Goal: Task Accomplishment & Management: Use online tool/utility

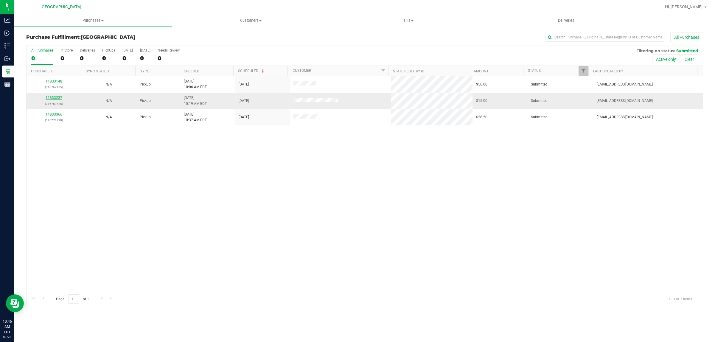
click at [52, 96] on link "11833237" at bounding box center [54, 98] width 17 height 4
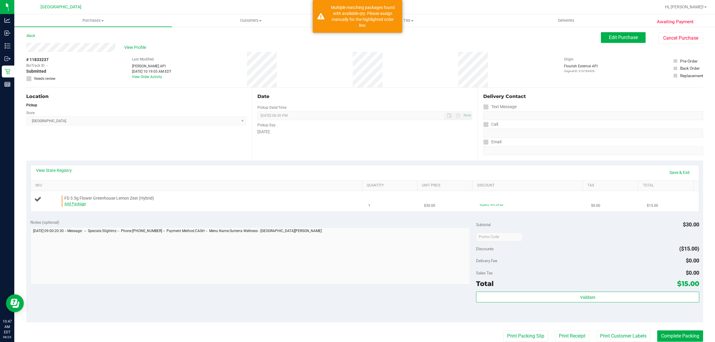
click at [72, 204] on link "Add Package" at bounding box center [74, 204] width 21 height 4
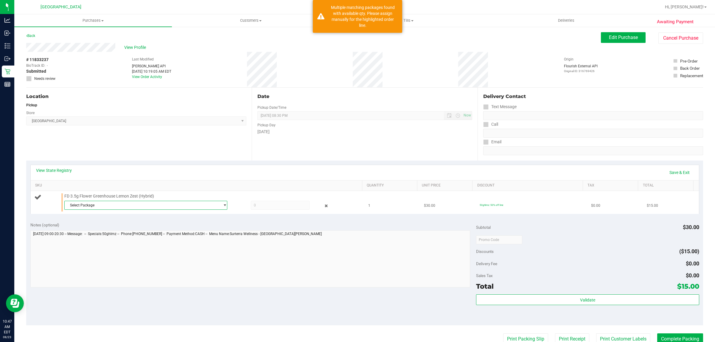
click at [88, 204] on span "Select Package" at bounding box center [142, 205] width 155 height 8
click at [103, 238] on span "( W-APR25LMZ03-0423 | orig: FLSRWGM-20250429-098 )" at bounding box center [148, 238] width 92 height 4
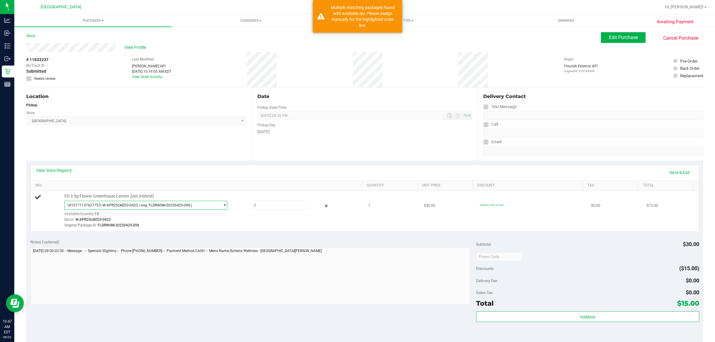
click at [106, 210] on div "Available Quantity: 13" at bounding box center [150, 216] width 172 height 12
click at [106, 208] on span "1815171137627757 ( W-APR25LMZ03-0423 | orig: FLSRWGM-20250429-098 )" at bounding box center [142, 205] width 155 height 8
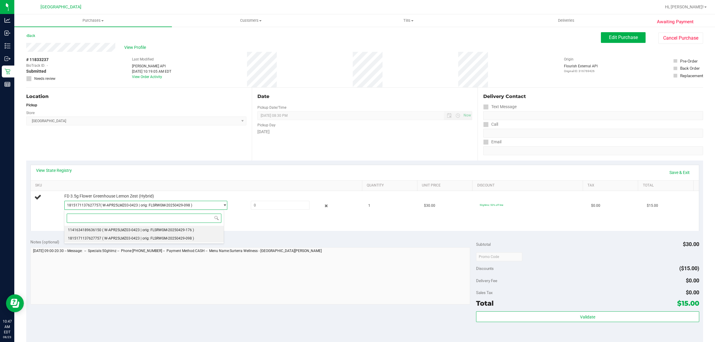
click at [109, 228] on li "1141634189636150 ( W-APR25LMZ03-0423 | orig: FLSRWGM-20250429-176 )" at bounding box center [144, 230] width 160 height 8
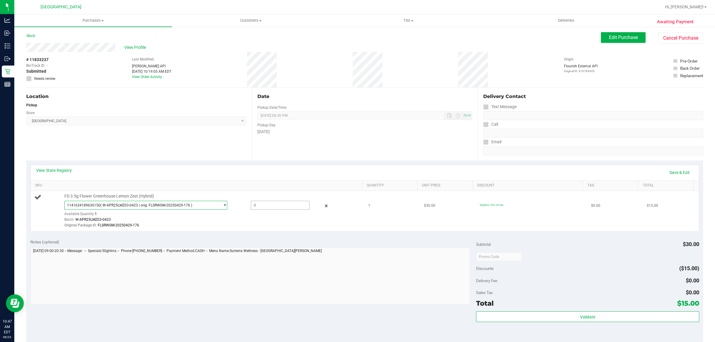
click at [255, 206] on span at bounding box center [280, 205] width 59 height 9
type input "1"
type input "1.0000"
click at [271, 218] on div "Batch: W-APR25LMZ03-0423" at bounding box center [211, 220] width 294 height 6
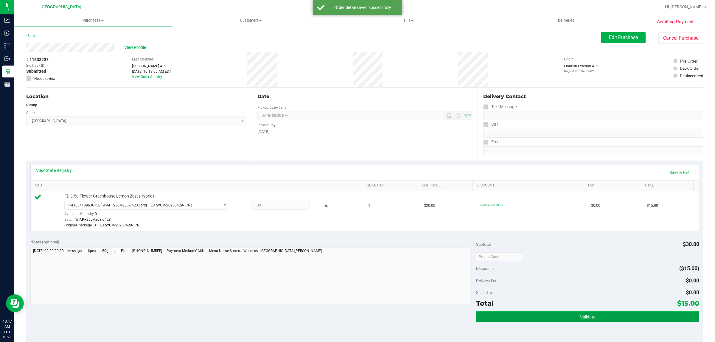
click at [540, 317] on button "Validate" at bounding box center [587, 316] width 223 height 11
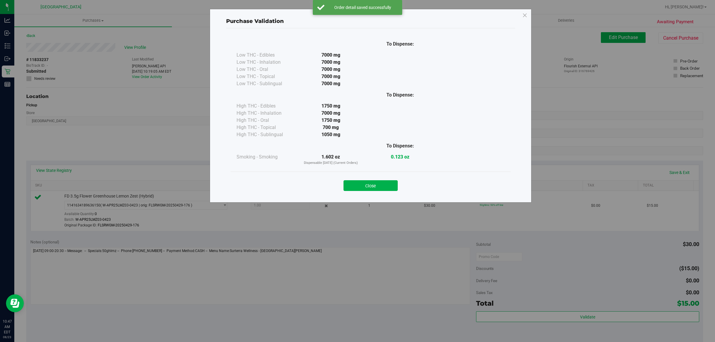
click at [372, 176] on div "Close" at bounding box center [370, 183] width 271 height 15
click at [372, 178] on div "Close" at bounding box center [370, 183] width 271 height 15
click at [371, 184] on button "Close" at bounding box center [371, 185] width 54 height 11
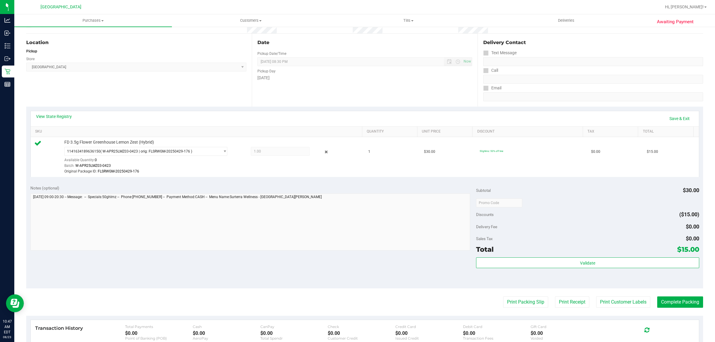
scroll to position [112, 0]
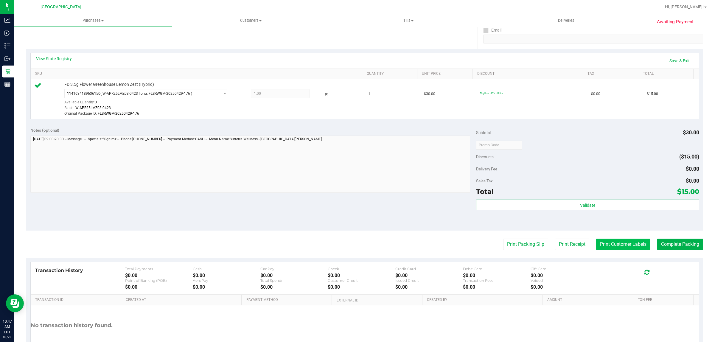
click at [612, 245] on button "Print Customer Labels" at bounding box center [623, 244] width 54 height 11
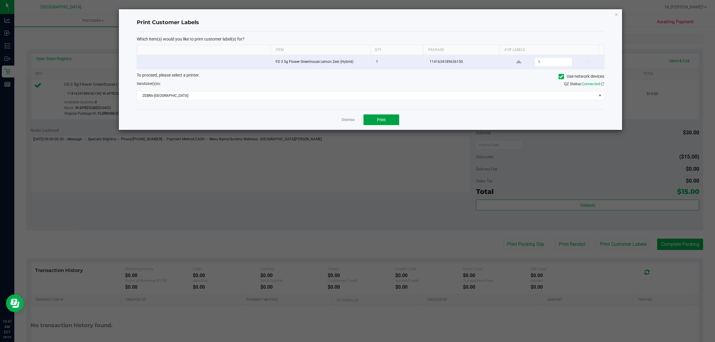
click at [383, 122] on span "Print" at bounding box center [381, 119] width 9 height 5
click at [353, 122] on link "Dismiss" at bounding box center [348, 119] width 13 height 5
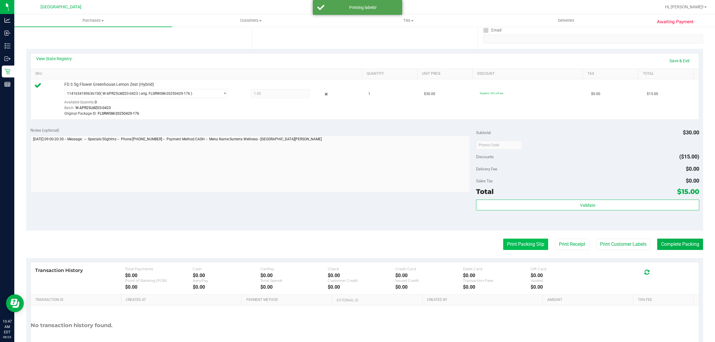
click at [525, 242] on button "Print Packing Slip" at bounding box center [525, 244] width 45 height 11
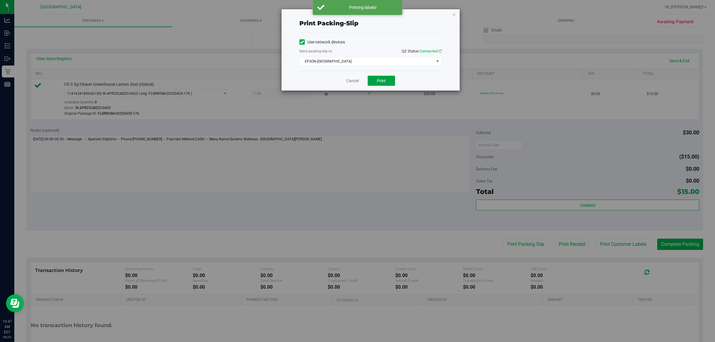
click at [390, 79] on button "Print" at bounding box center [381, 81] width 27 height 10
click at [452, 14] on icon "button" at bounding box center [454, 14] width 4 height 7
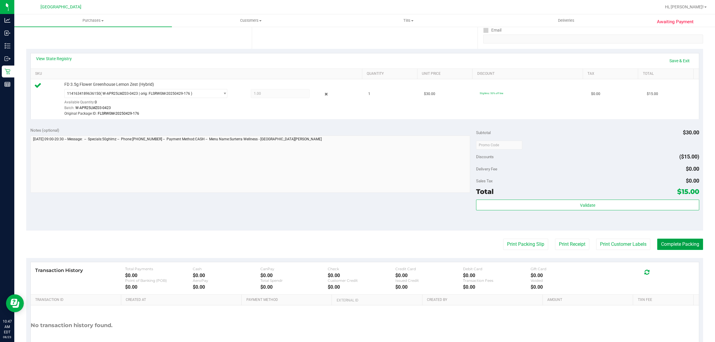
click at [689, 239] on button "Complete Packing" at bounding box center [681, 244] width 46 height 11
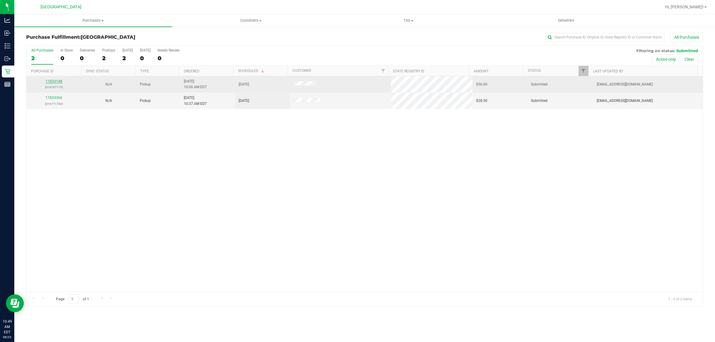
click at [59, 82] on link "11833148" at bounding box center [54, 81] width 17 height 4
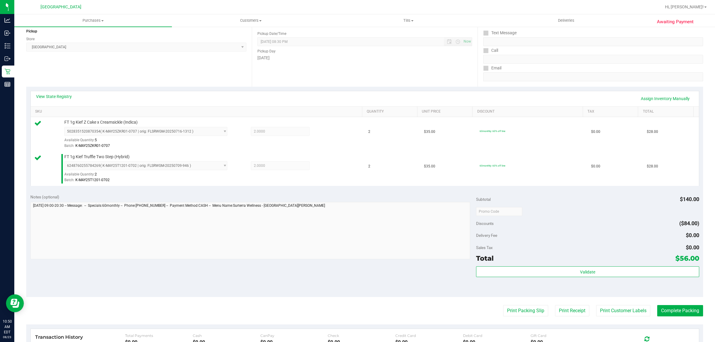
scroll to position [75, 0]
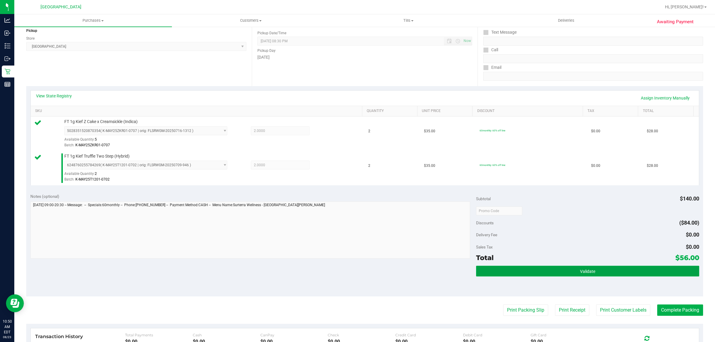
click at [548, 268] on button "Validate" at bounding box center [587, 271] width 223 height 11
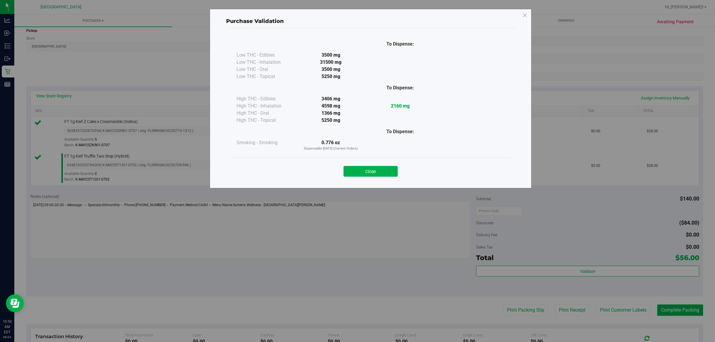
click at [365, 178] on div "Close" at bounding box center [371, 169] width 280 height 24
click at [367, 173] on button "Close" at bounding box center [371, 171] width 54 height 11
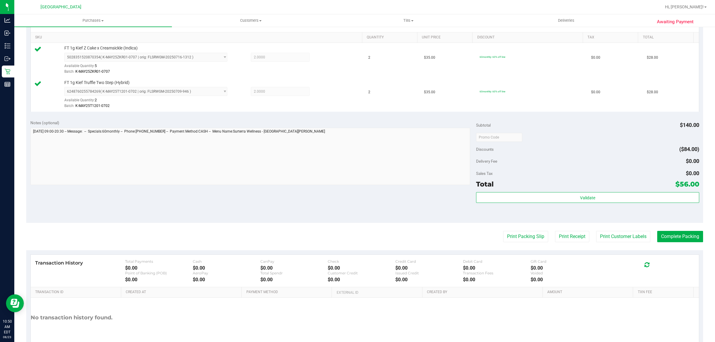
scroll to position [149, 0]
click at [609, 240] on button "Print Customer Labels" at bounding box center [623, 235] width 54 height 11
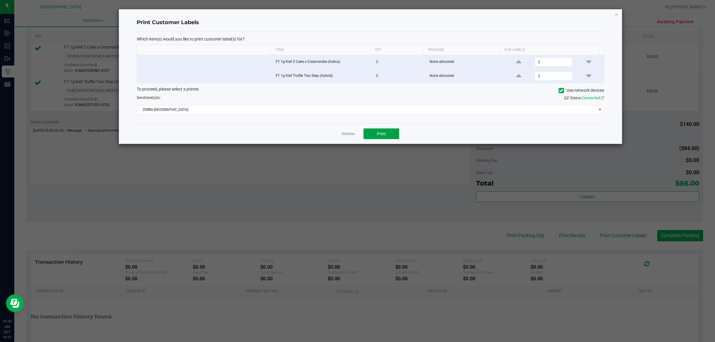
click at [380, 138] on button "Print" at bounding box center [382, 133] width 36 height 11
click at [352, 134] on link "Dismiss" at bounding box center [348, 133] width 13 height 5
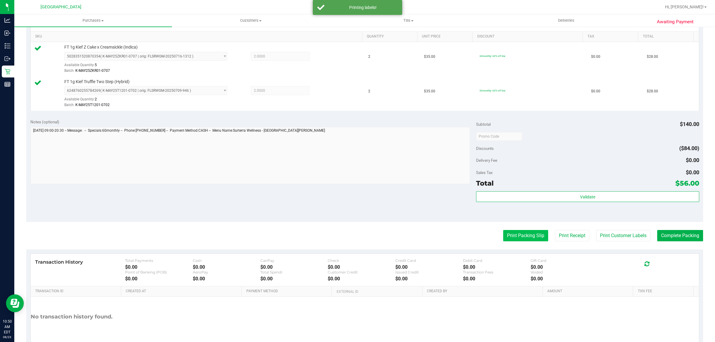
click at [527, 234] on button "Print Packing Slip" at bounding box center [525, 235] width 45 height 11
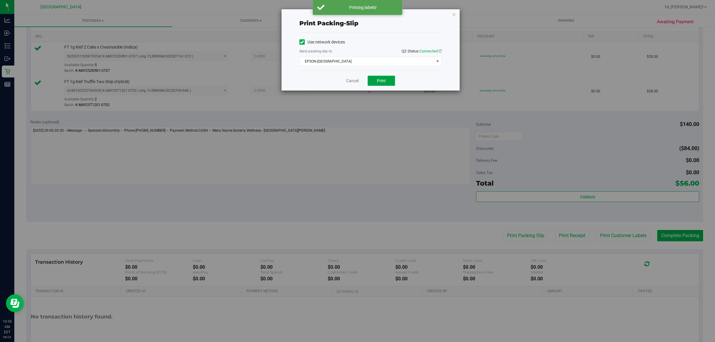
click at [382, 81] on span "Print" at bounding box center [381, 80] width 9 height 5
click at [453, 14] on icon "button" at bounding box center [454, 14] width 4 height 7
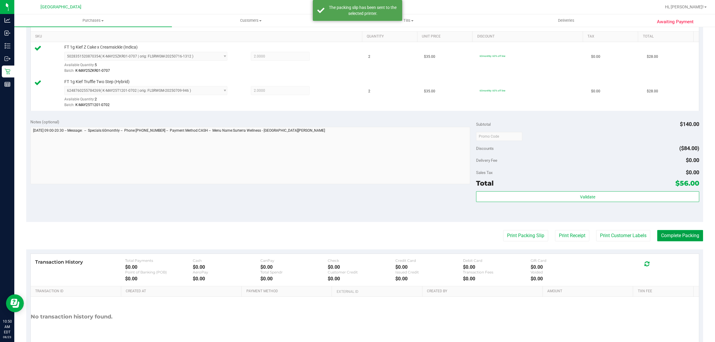
click at [672, 235] on button "Complete Packing" at bounding box center [681, 235] width 46 height 11
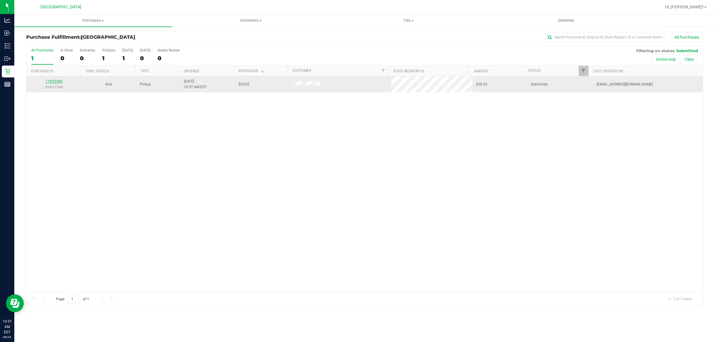
click at [53, 81] on link "11833366" at bounding box center [54, 81] width 17 height 4
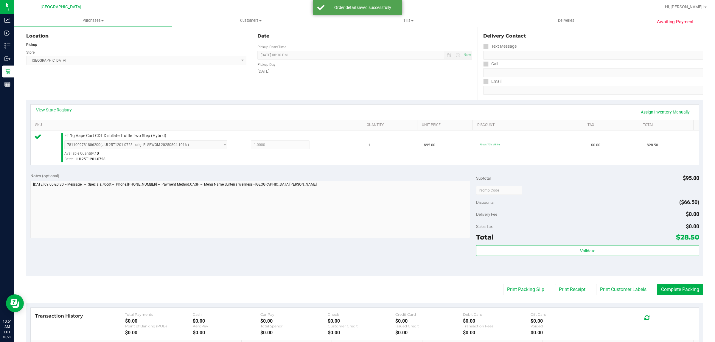
scroll to position [112, 0]
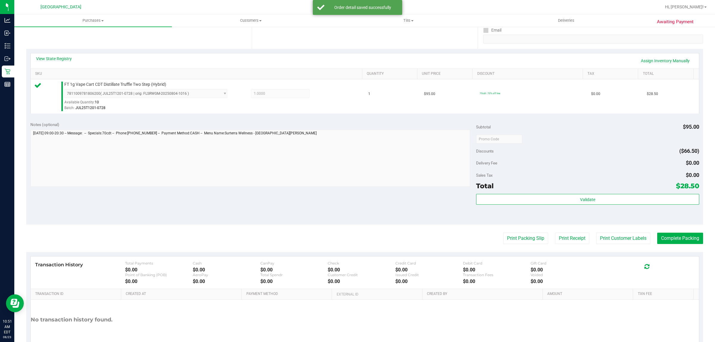
click at [525, 179] on div "Sales Tax $0.00" at bounding box center [587, 175] width 223 height 11
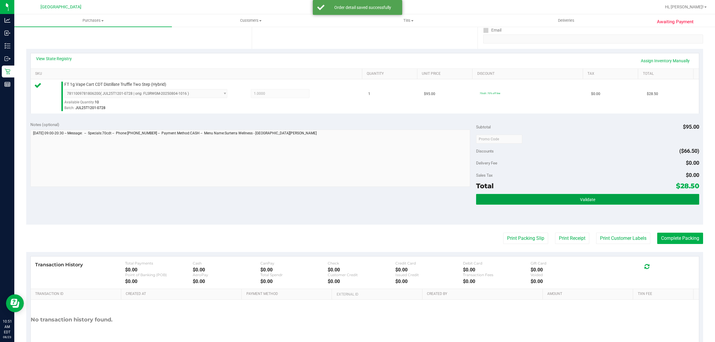
click at [528, 196] on button "Validate" at bounding box center [587, 199] width 223 height 11
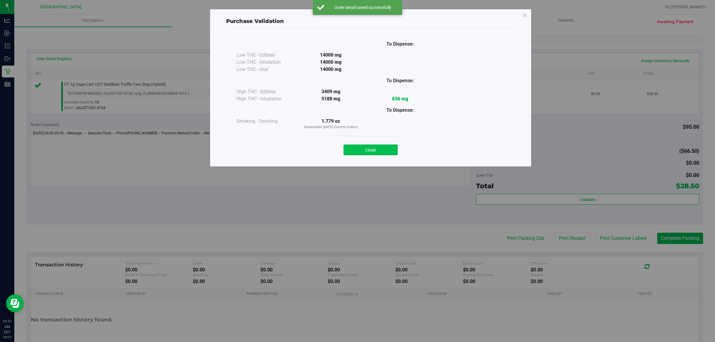
click at [372, 145] on button "Close" at bounding box center [371, 150] width 54 height 11
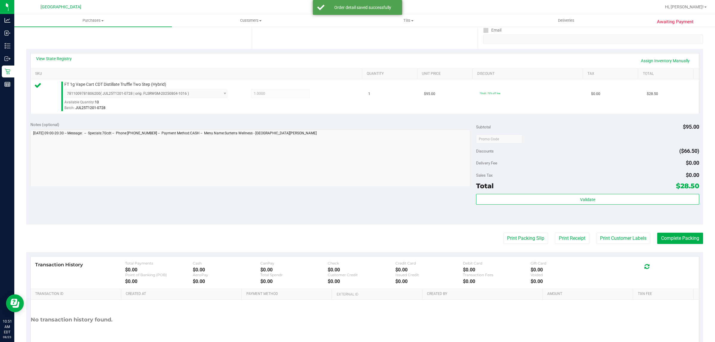
click at [646, 236] on div "Print Packing Slip Print Receipt Print Customer Labels Complete Packing" at bounding box center [364, 238] width 677 height 11
click at [641, 238] on button "Print Customer Labels" at bounding box center [623, 238] width 54 height 11
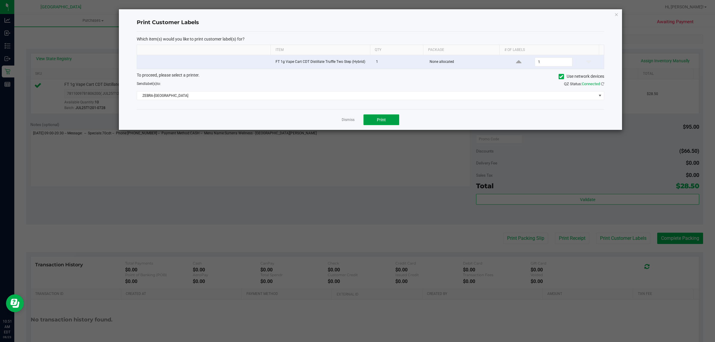
click at [377, 121] on span "Print" at bounding box center [381, 119] width 9 height 5
click at [350, 120] on link "Dismiss" at bounding box center [348, 119] width 13 height 5
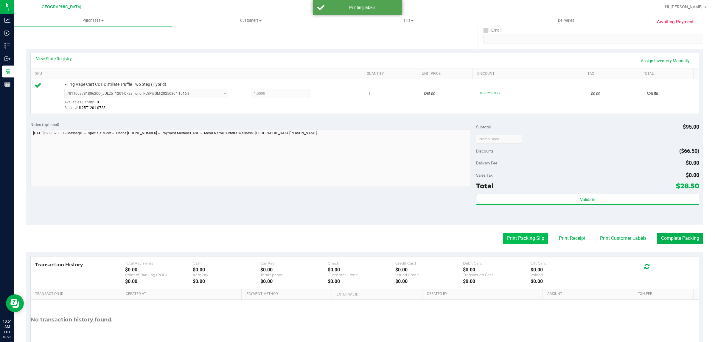
click at [527, 238] on button "Print Packing Slip" at bounding box center [525, 238] width 45 height 11
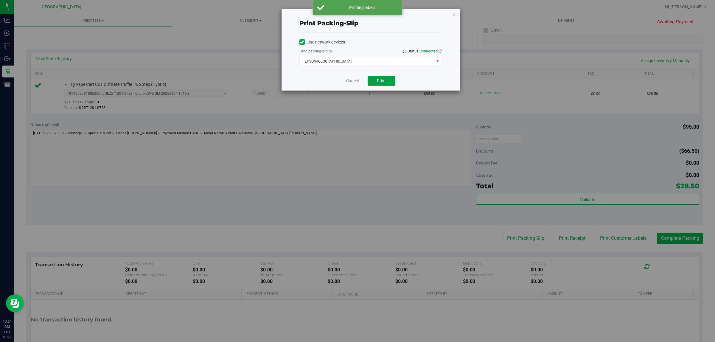
click at [388, 77] on button "Print" at bounding box center [381, 81] width 27 height 10
click at [454, 15] on icon "button" at bounding box center [454, 14] width 4 height 7
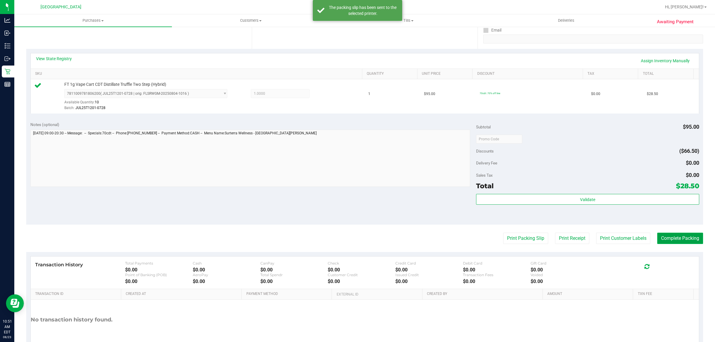
click at [676, 237] on button "Complete Packing" at bounding box center [681, 238] width 46 height 11
